Goal: Book appointment/travel/reservation

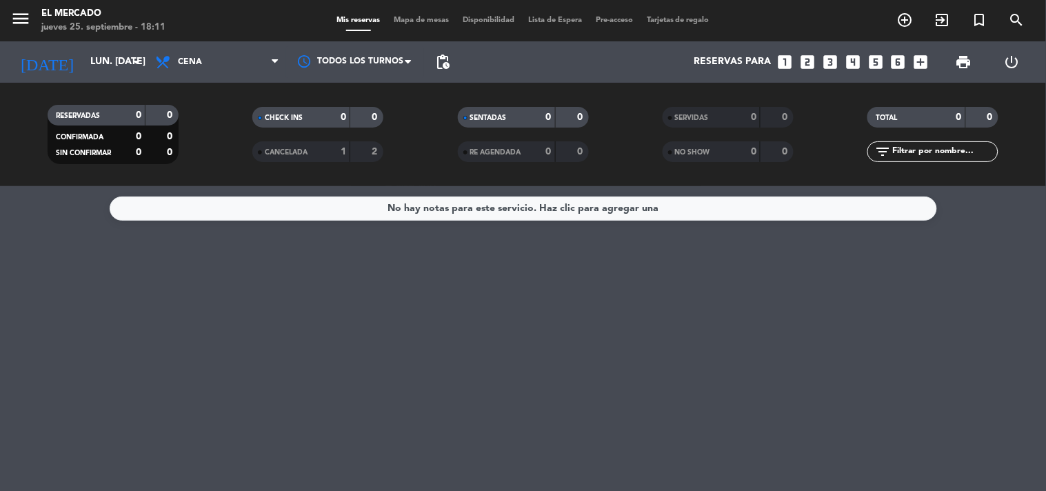
click at [849, 60] on icon "looks_4" at bounding box center [853, 62] width 18 height 18
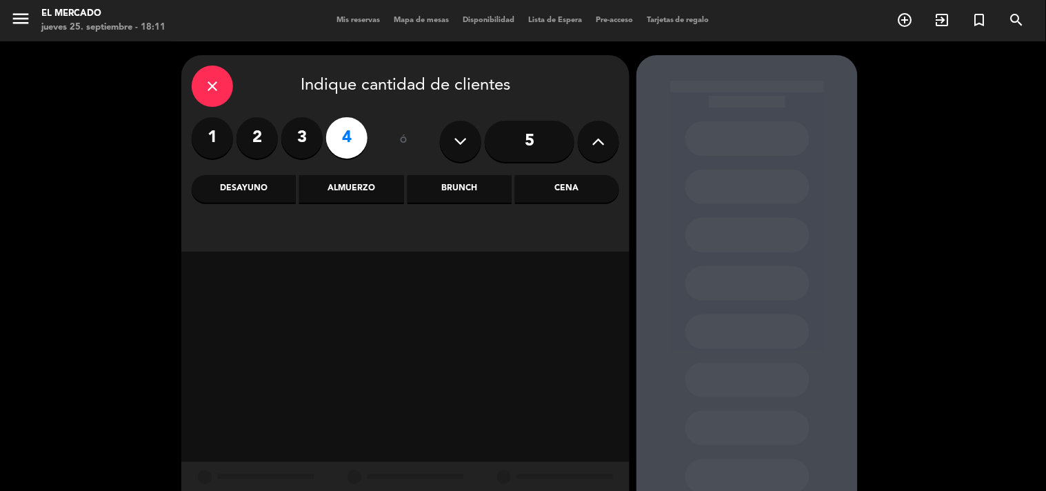
click at [543, 183] on div "Cena" at bounding box center [567, 189] width 104 height 28
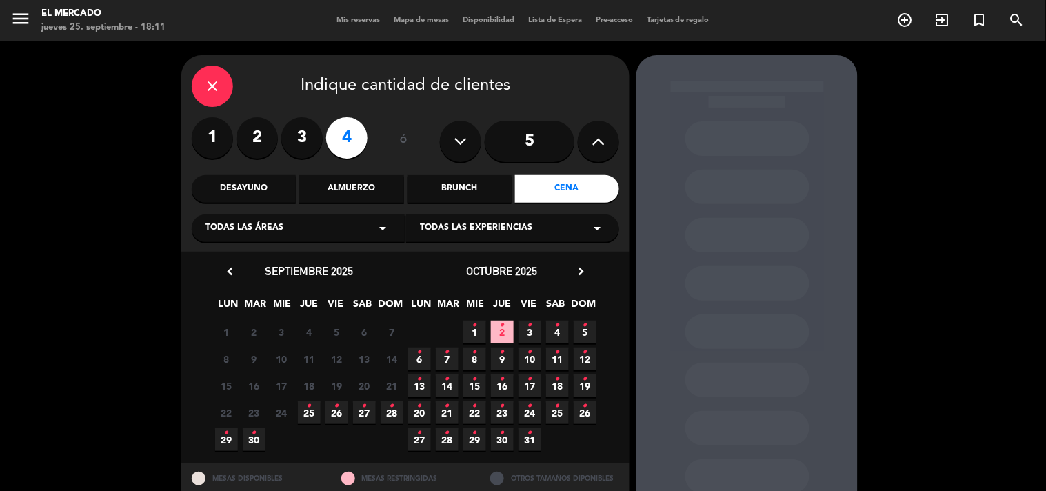
click at [235, 441] on span "29 •" at bounding box center [226, 439] width 23 height 23
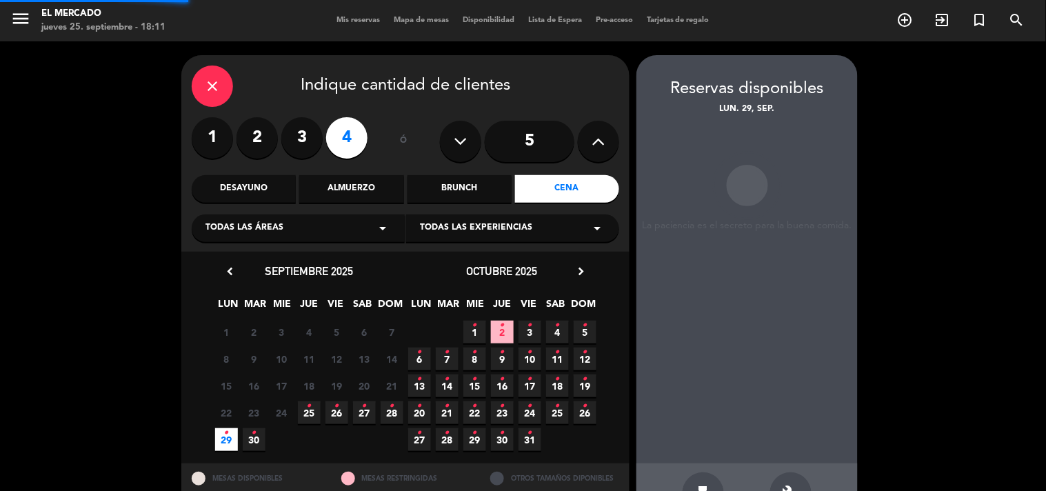
scroll to position [45, 0]
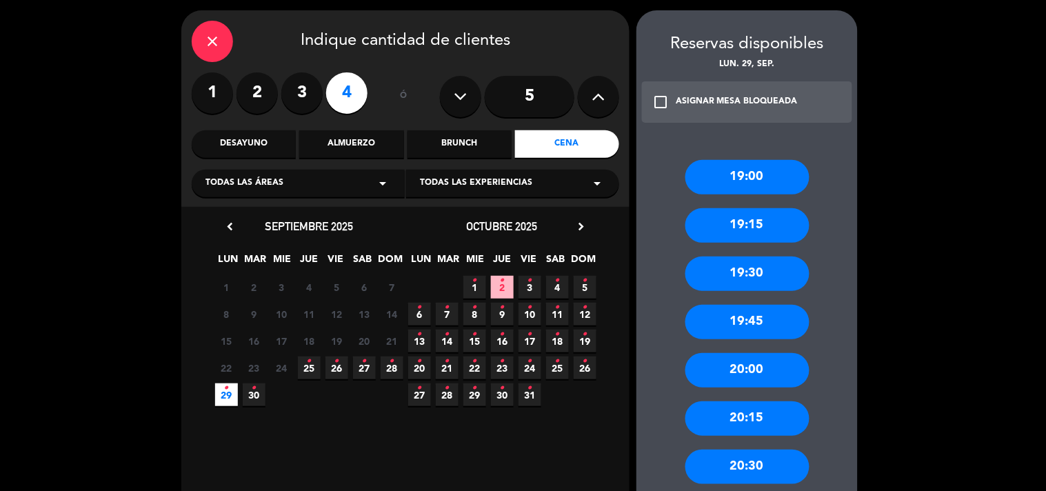
click at [751, 467] on div "20:30" at bounding box center [747, 466] width 124 height 34
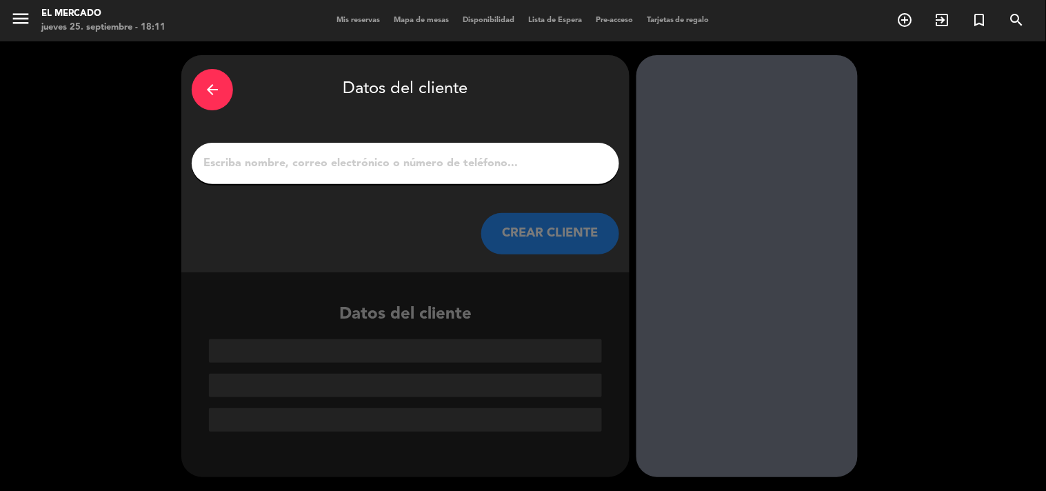
scroll to position [0, 0]
click at [452, 164] on input "1" at bounding box center [405, 163] width 407 height 19
paste input "PromPeru"
type input "PromPeru"
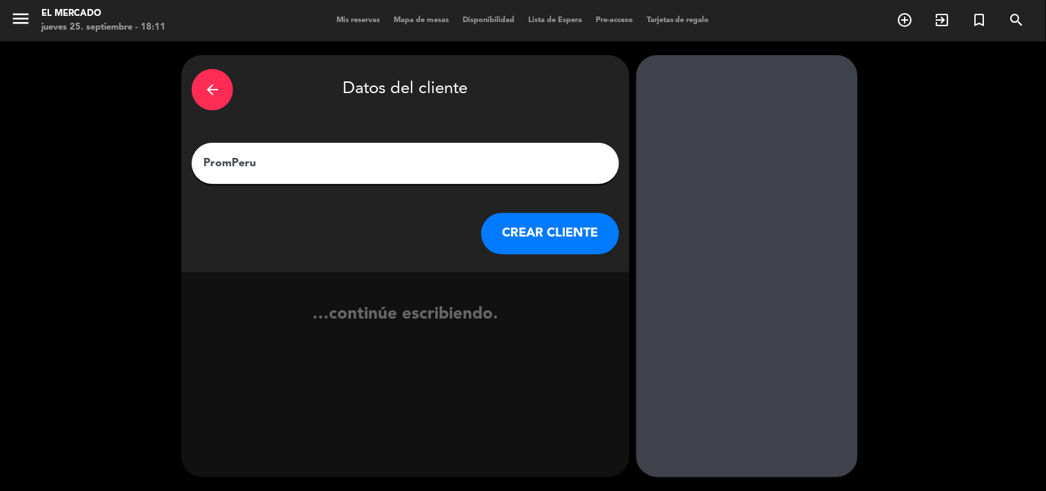
click at [534, 221] on button "CREAR CLIENTE" at bounding box center [550, 233] width 138 height 41
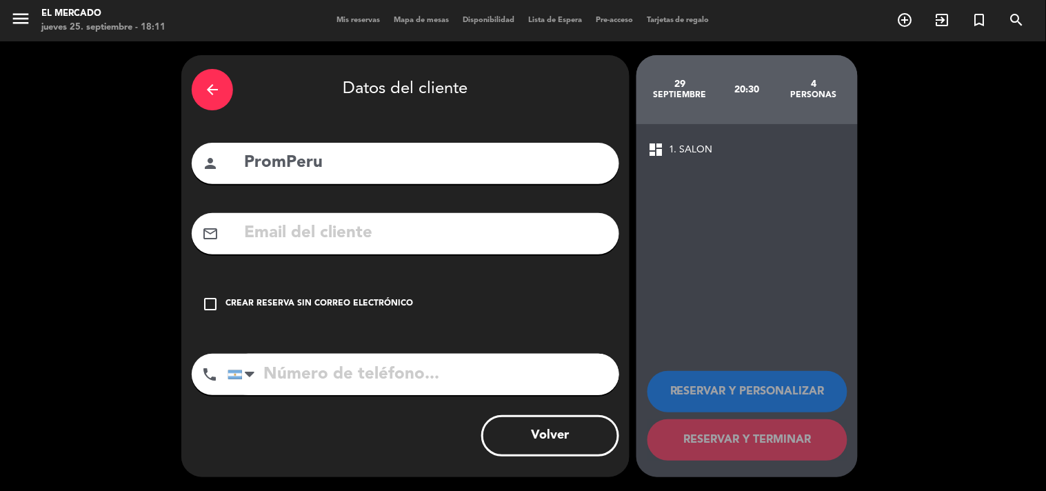
click at [371, 302] on div "Crear reserva sin correo electrónico" at bounding box center [319, 304] width 188 height 14
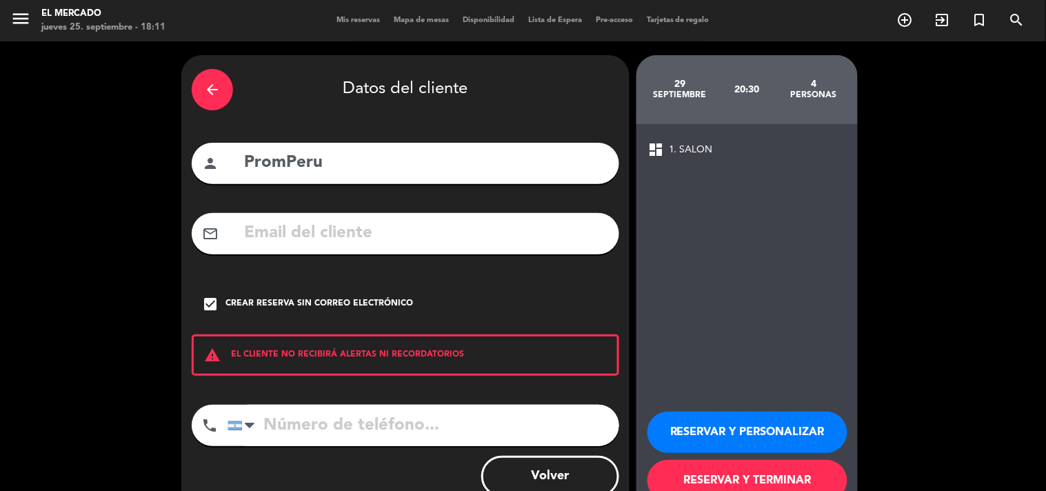
click at [763, 421] on button "RESERVAR Y PERSONALIZAR" at bounding box center [747, 432] width 200 height 41
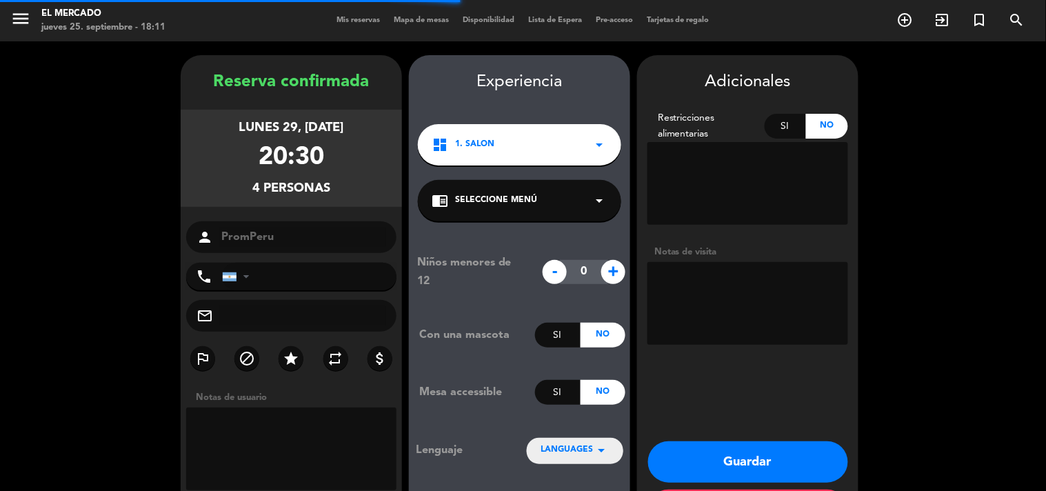
scroll to position [55, 0]
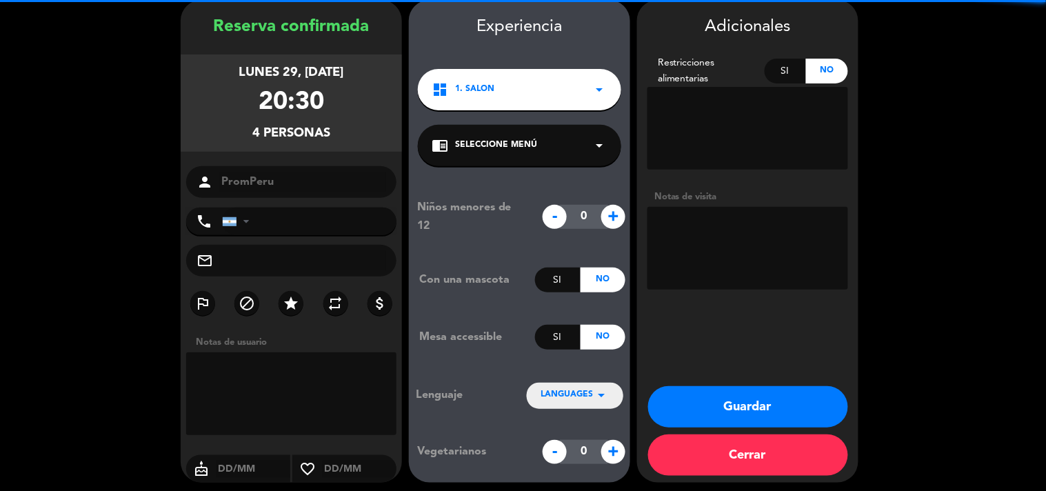
click at [766, 227] on textarea at bounding box center [747, 248] width 201 height 83
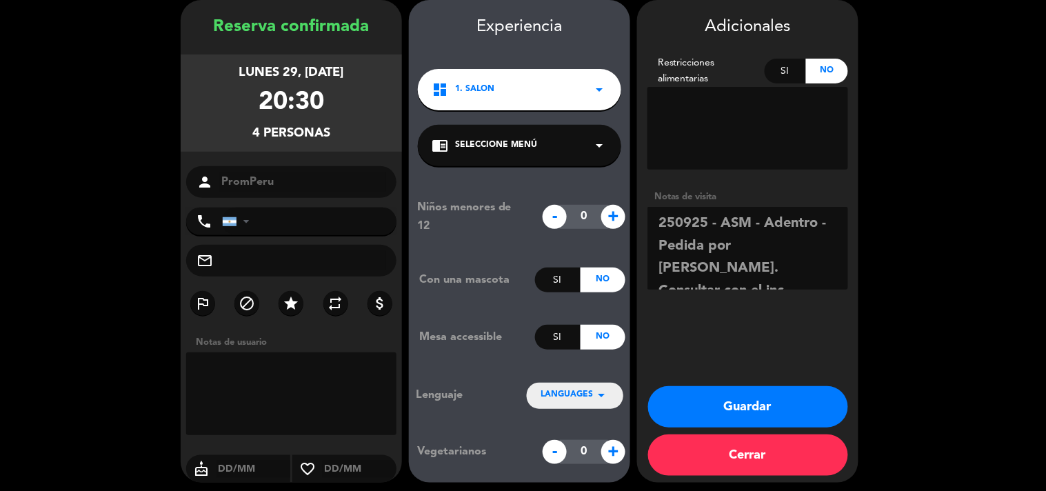
scroll to position [10, 0]
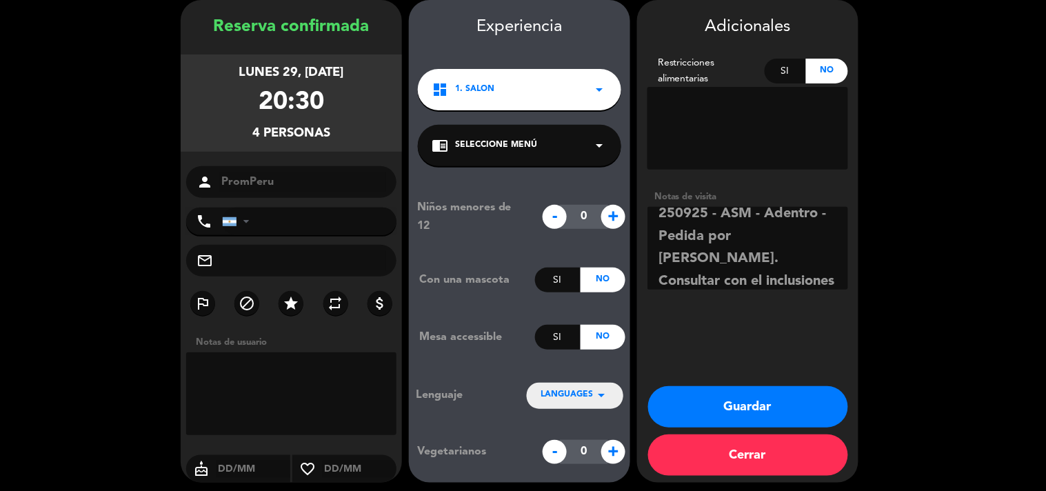
type textarea "250925 - ASM - Adentro - Pedida por [PERSON_NAME]. Consultar con el inclusiones"
click at [733, 410] on button "Guardar" at bounding box center [748, 406] width 200 height 41
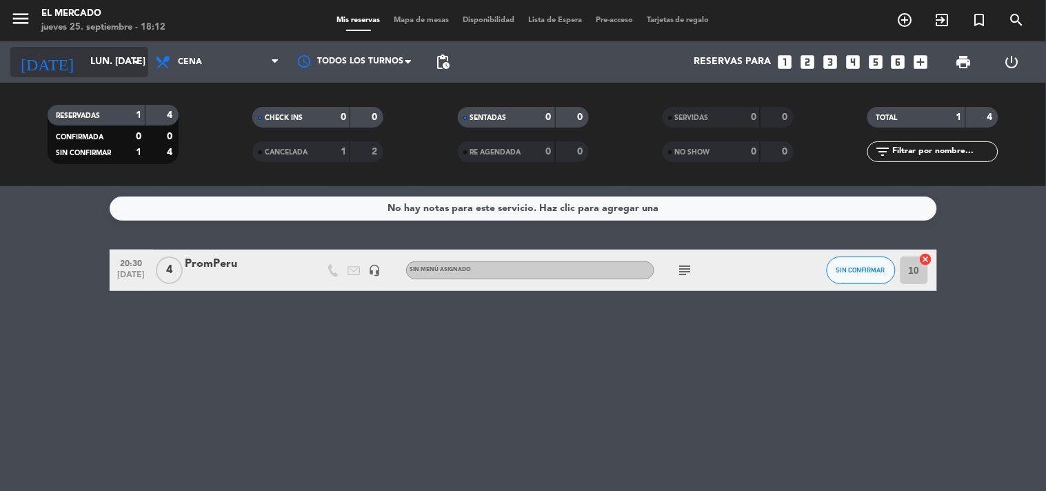
click at [126, 67] on input "lun. [DATE]" at bounding box center [148, 62] width 131 height 25
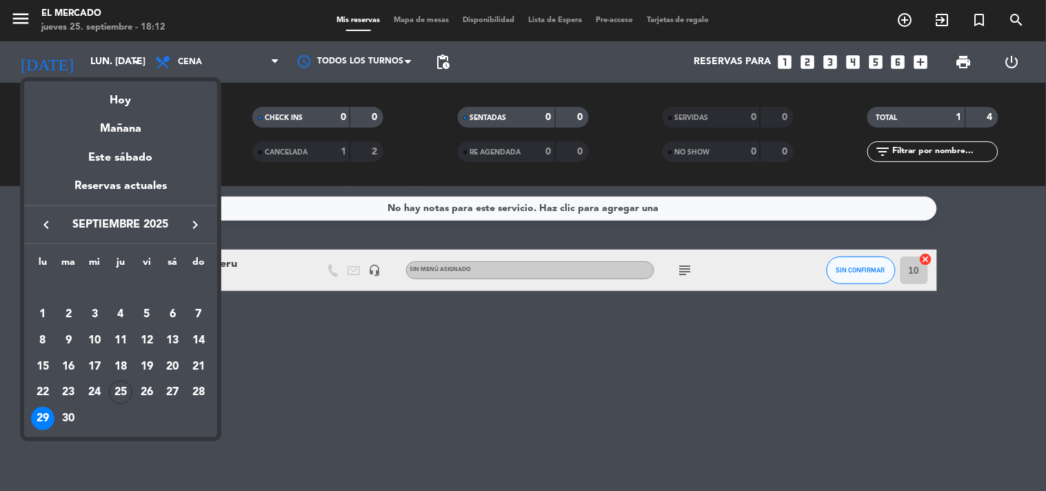
click at [192, 231] on icon "keyboard_arrow_right" at bounding box center [195, 224] width 17 height 17
click at [39, 338] on div "6" at bounding box center [42, 340] width 23 height 23
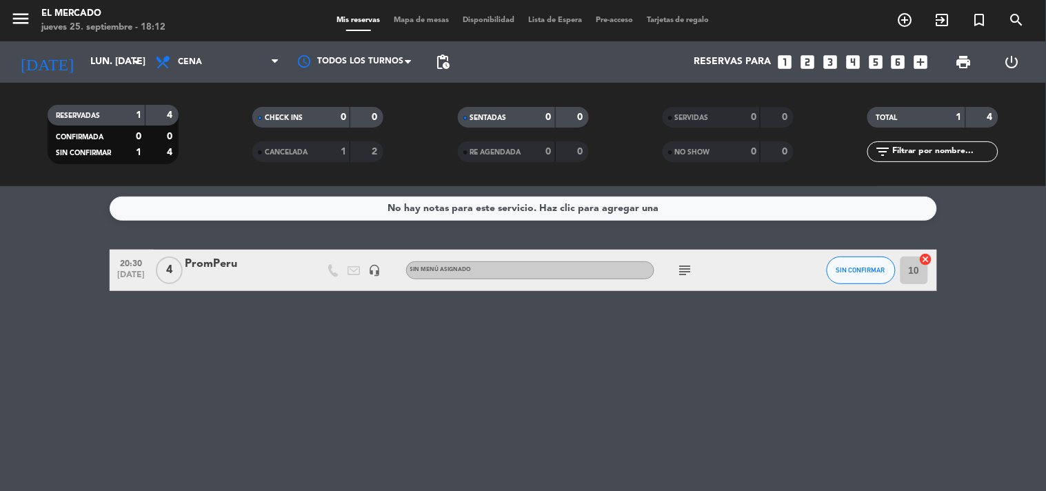
type input "lun. [DATE]"
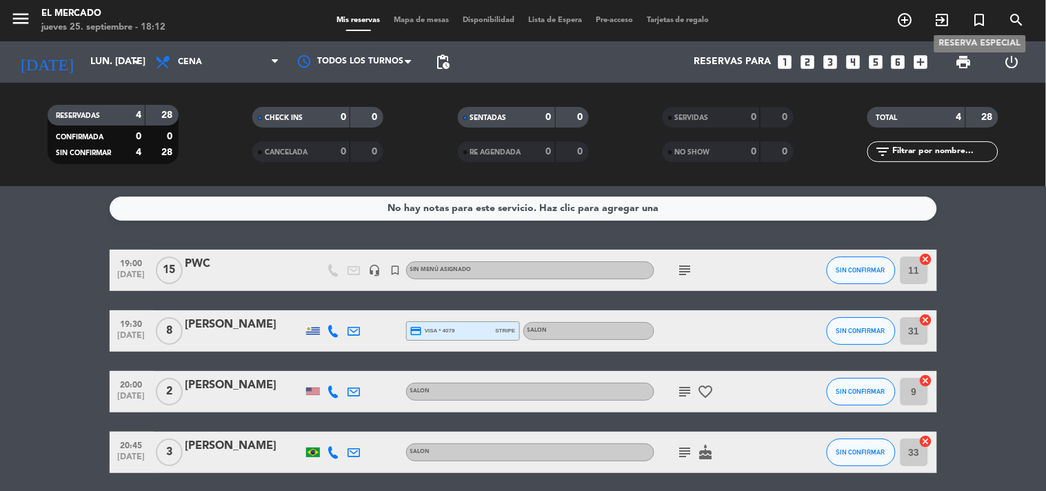
click at [988, 14] on icon "turned_in_not" at bounding box center [979, 20] width 17 height 17
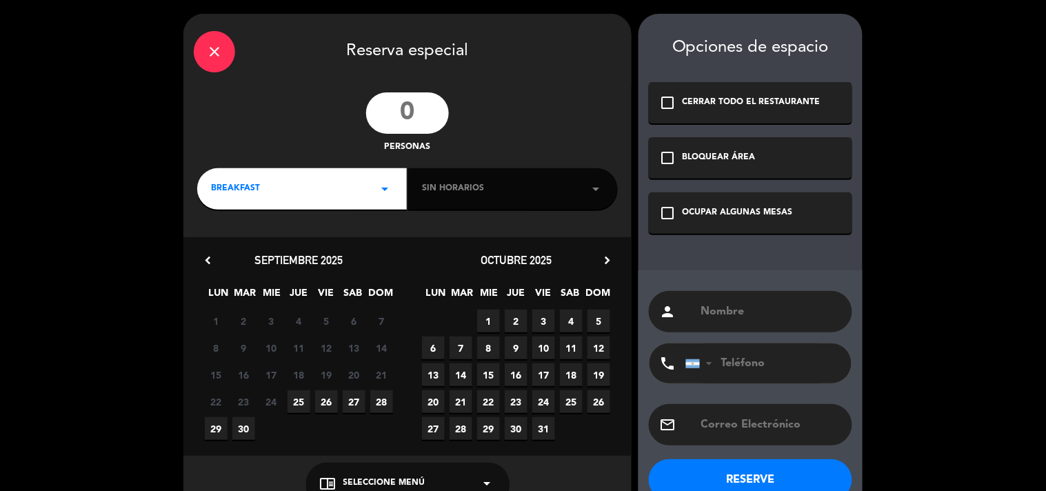
click at [430, 125] on input "number" at bounding box center [407, 112] width 83 height 41
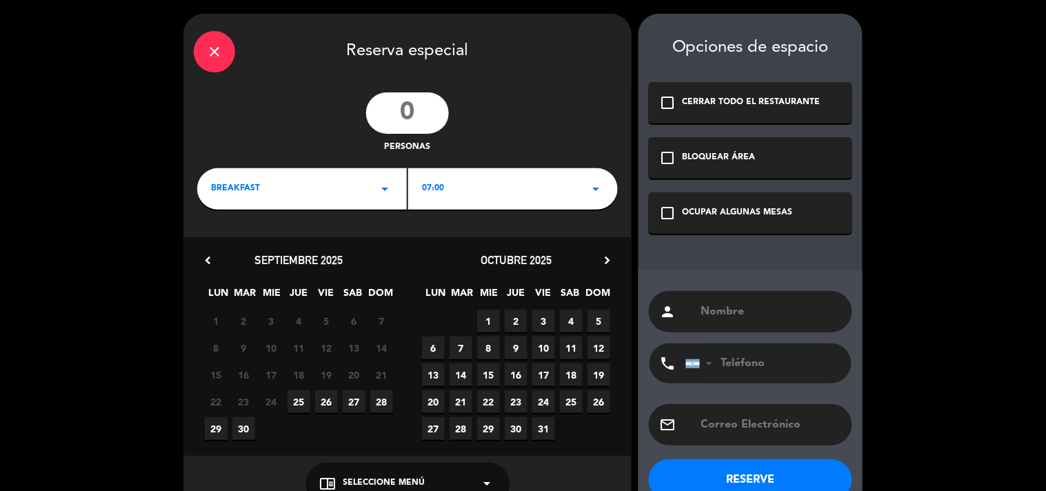
type input "6"
type input "50"
click at [367, 179] on div "BREAKFAST arrow_drop_down" at bounding box center [302, 188] width 210 height 41
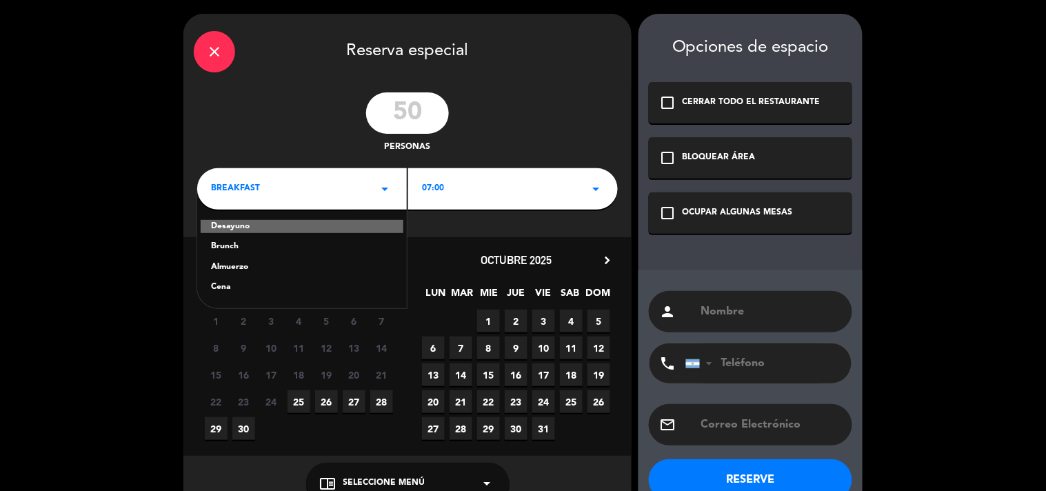
click at [232, 290] on div "Cena" at bounding box center [302, 288] width 182 height 14
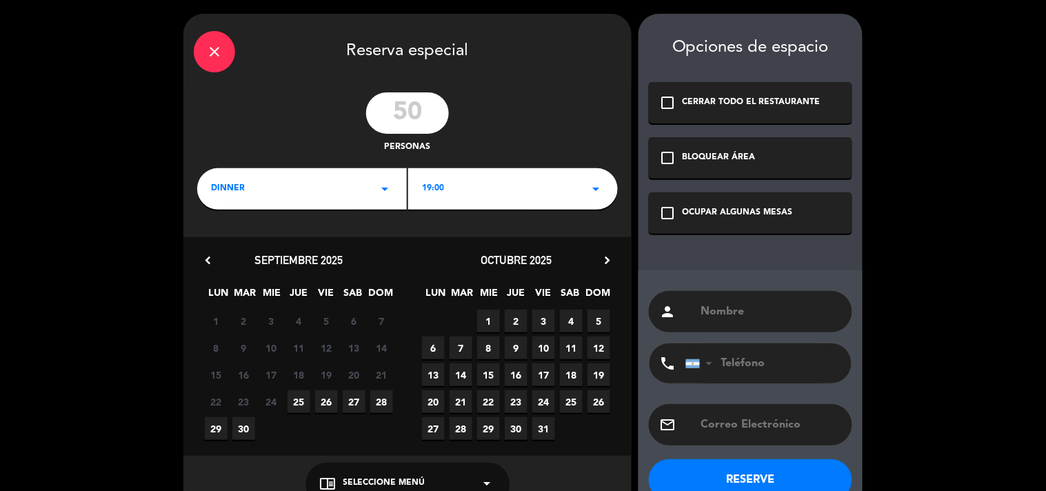
click at [433, 350] on span "6" at bounding box center [433, 347] width 23 height 23
click at [515, 179] on div "19:00 arrow_drop_down" at bounding box center [513, 188] width 210 height 41
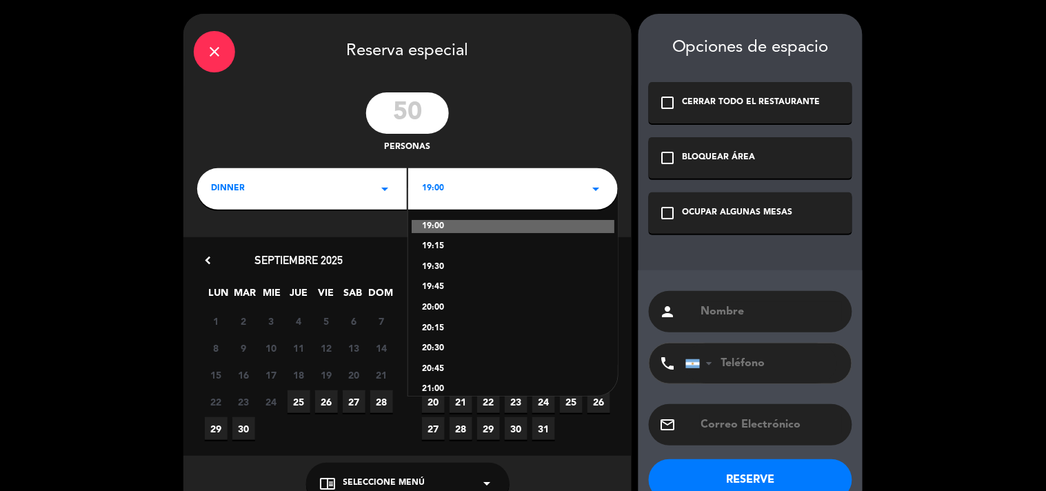
click at [436, 305] on div "20:00" at bounding box center [513, 308] width 182 height 14
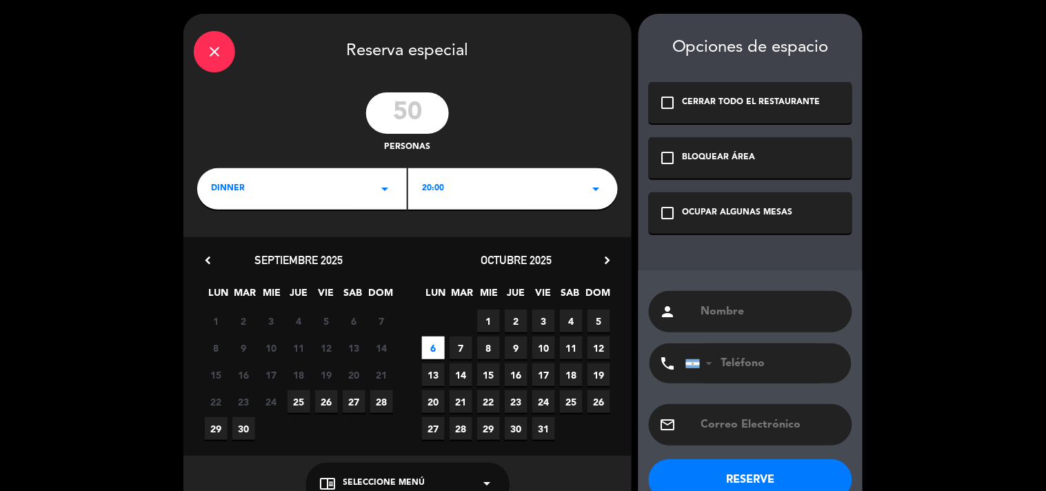
click at [761, 212] on div "OCUPAR ALGUNAS MESAS" at bounding box center [737, 213] width 110 height 14
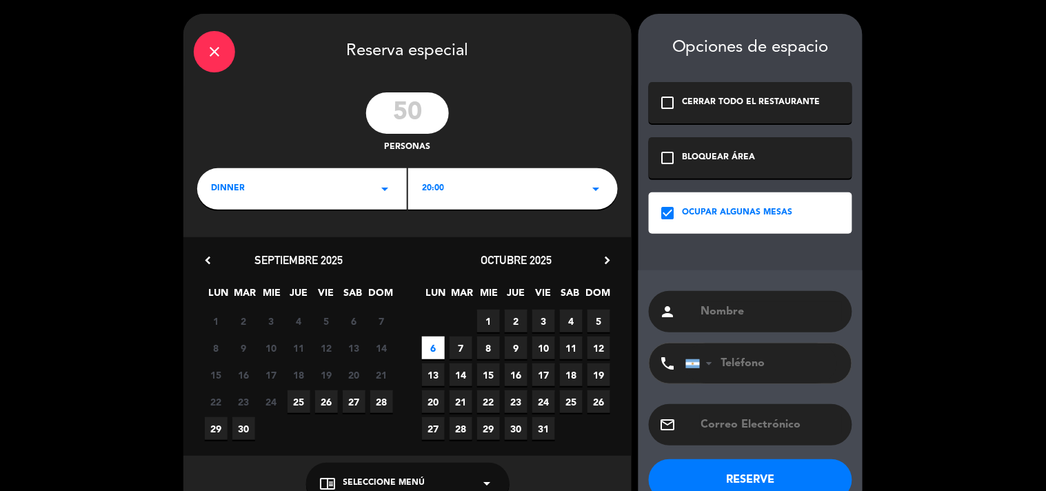
click at [775, 316] on input "text" at bounding box center [771, 311] width 142 height 19
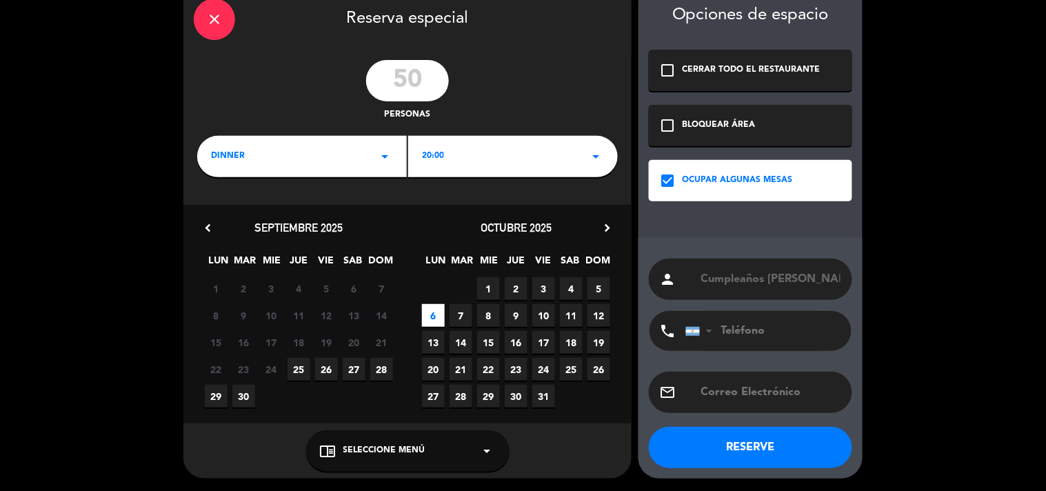
type input "Cumpleaños [PERSON_NAME]"
click at [764, 445] on button "RESERVE" at bounding box center [750, 447] width 203 height 41
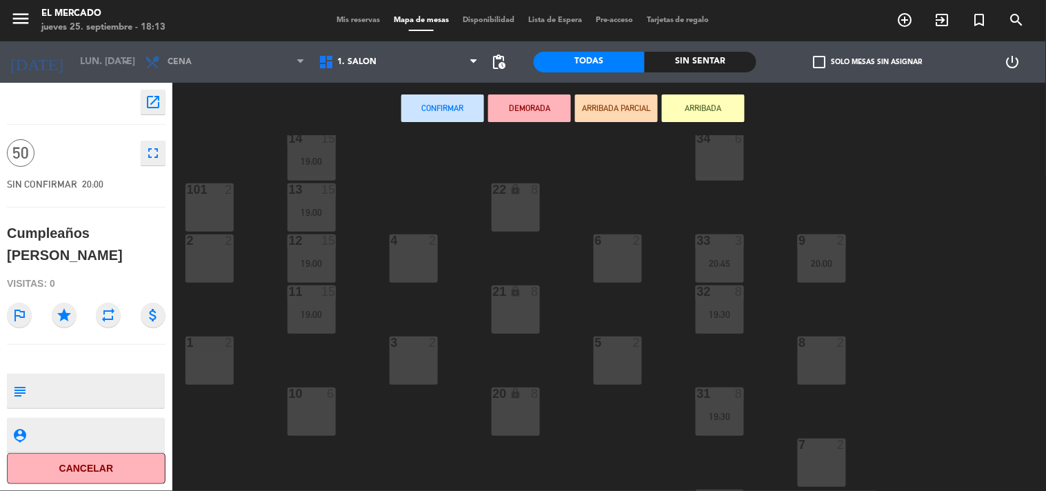
scroll to position [124, 0]
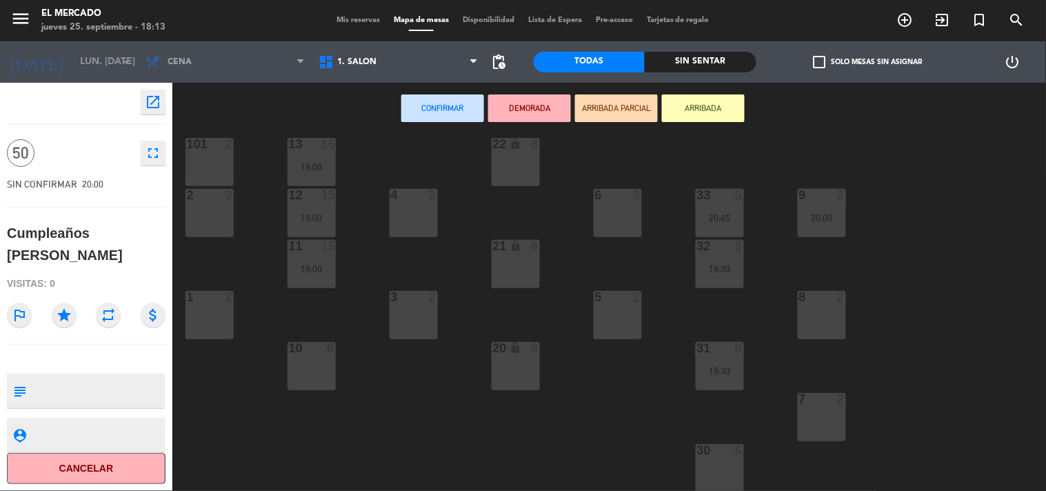
click at [525, 162] on div "22 lock 8" at bounding box center [516, 162] width 48 height 48
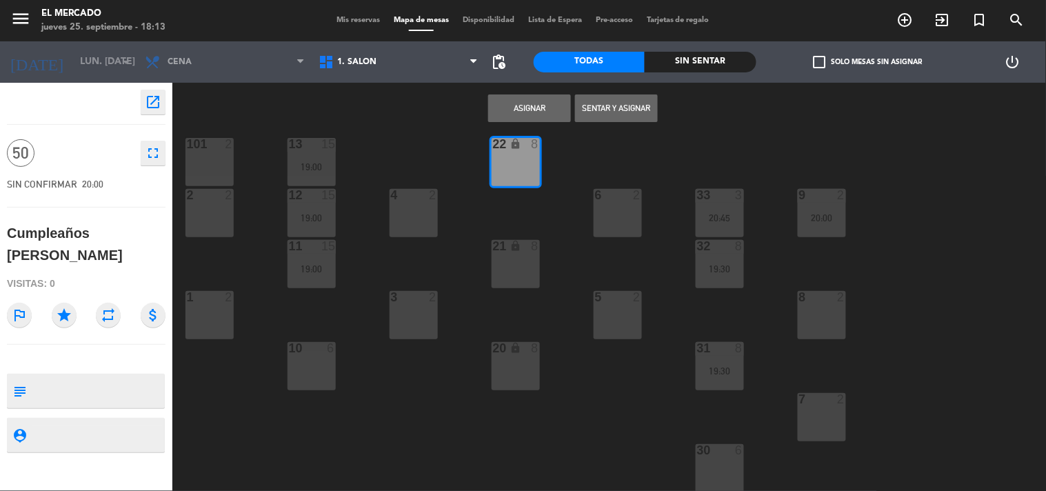
click at [516, 276] on div "21 lock 8" at bounding box center [516, 264] width 48 height 48
click at [512, 409] on div "34 6 14 15 19:00 22 lock 8 101 2 13 15 19:00 33 3 20:45 2 2 4 2 6 2 12 15 19:00…" at bounding box center [614, 313] width 863 height 356
click at [520, 369] on div "20 lock 8" at bounding box center [516, 366] width 48 height 48
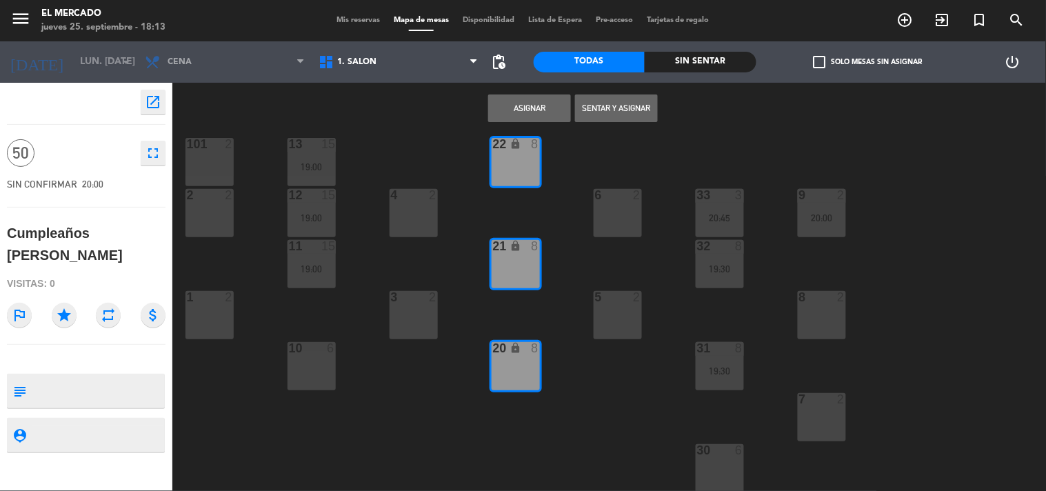
click at [713, 459] on div "30 6" at bounding box center [720, 468] width 48 height 48
click at [718, 358] on div "31 8 19:30" at bounding box center [720, 366] width 48 height 48
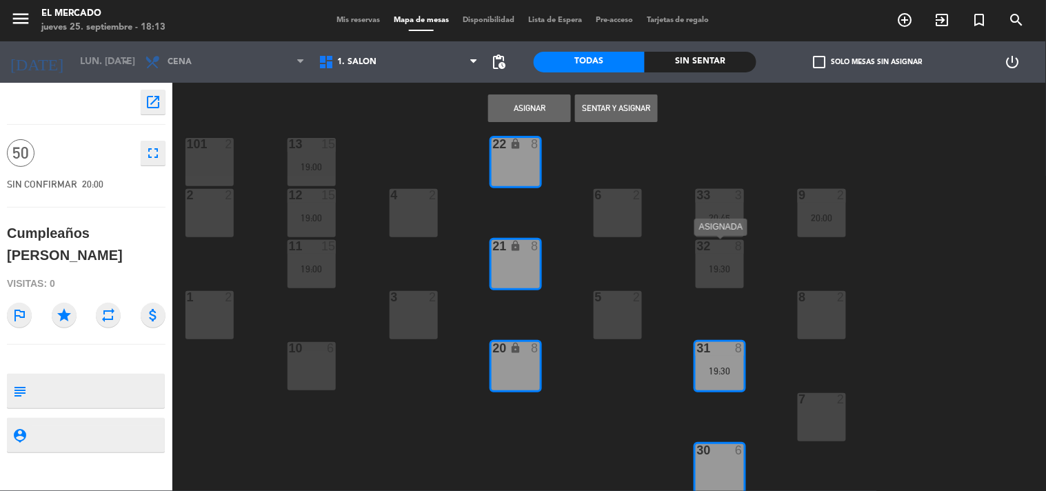
click at [718, 267] on div "19:30" at bounding box center [720, 269] width 48 height 10
click at [718, 217] on div "20:45" at bounding box center [720, 218] width 48 height 10
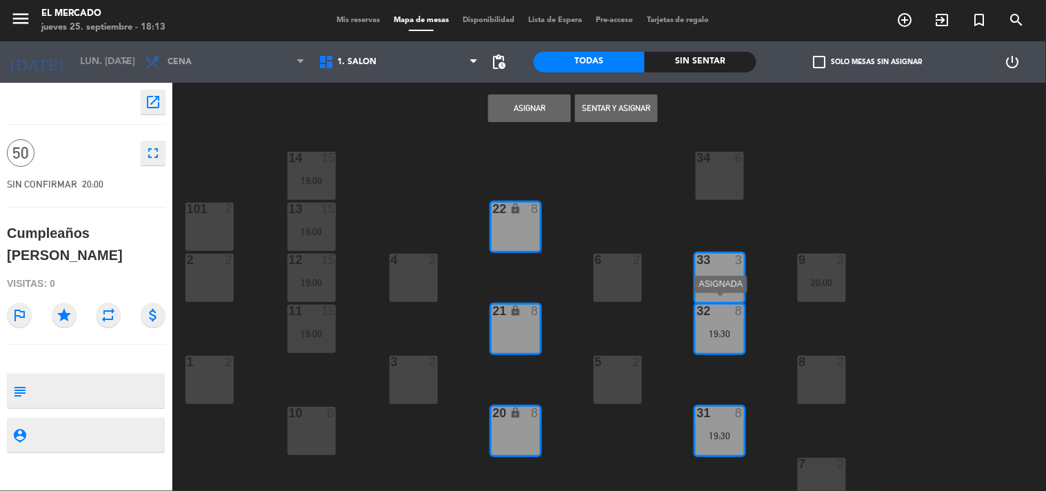
scroll to position [0, 0]
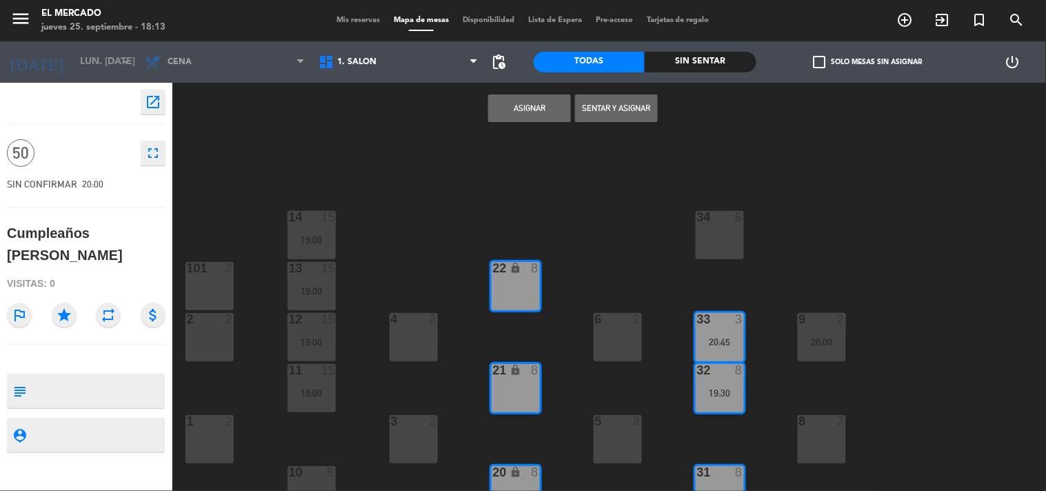
click at [729, 223] on div "34 6" at bounding box center [720, 218] width 48 height 14
click at [561, 113] on button "Asignar" at bounding box center [529, 108] width 83 height 28
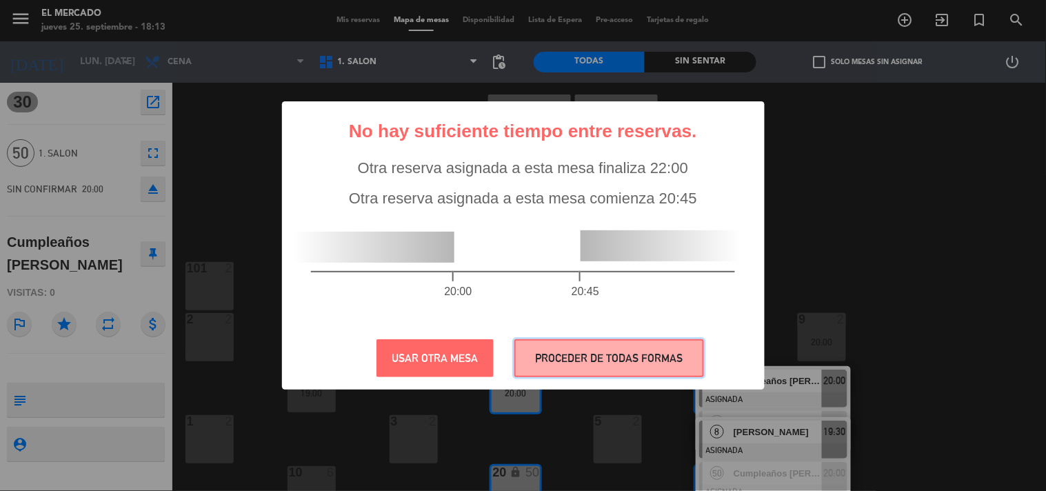
click at [602, 354] on button "PROCEDER DE TODAS FORMAS" at bounding box center [609, 358] width 190 height 38
